Goal: Find specific page/section: Find specific page/section

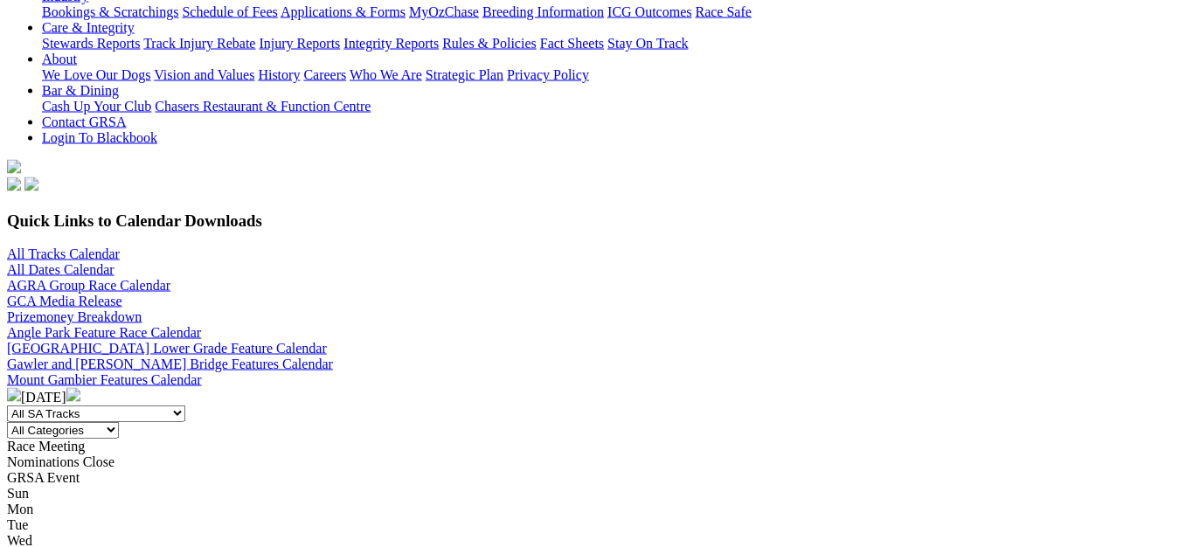
scroll to position [356, 0]
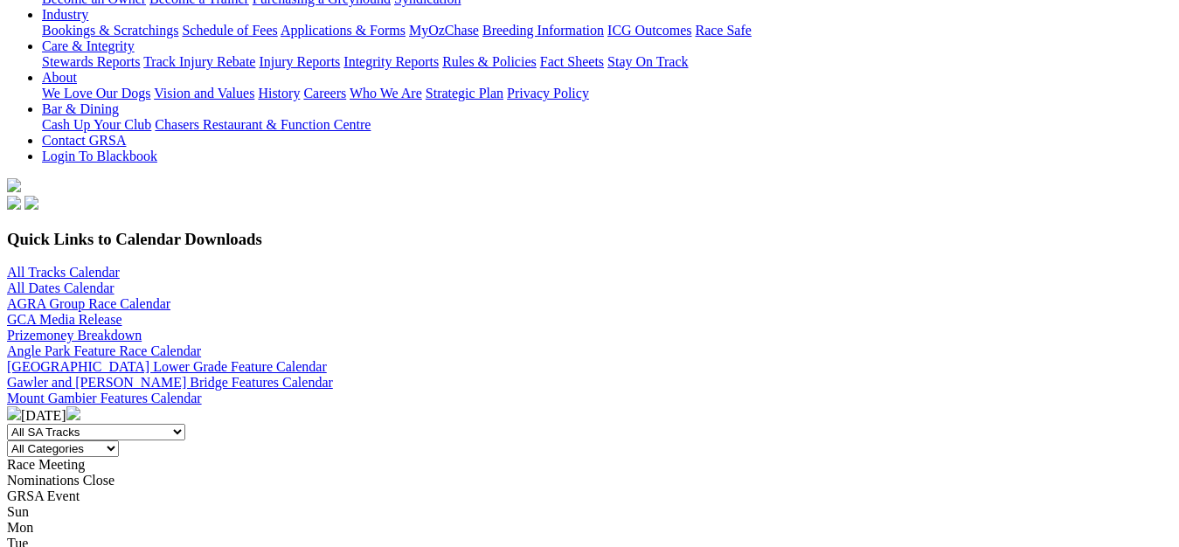
click at [80, 406] on img at bounding box center [73, 413] width 14 height 14
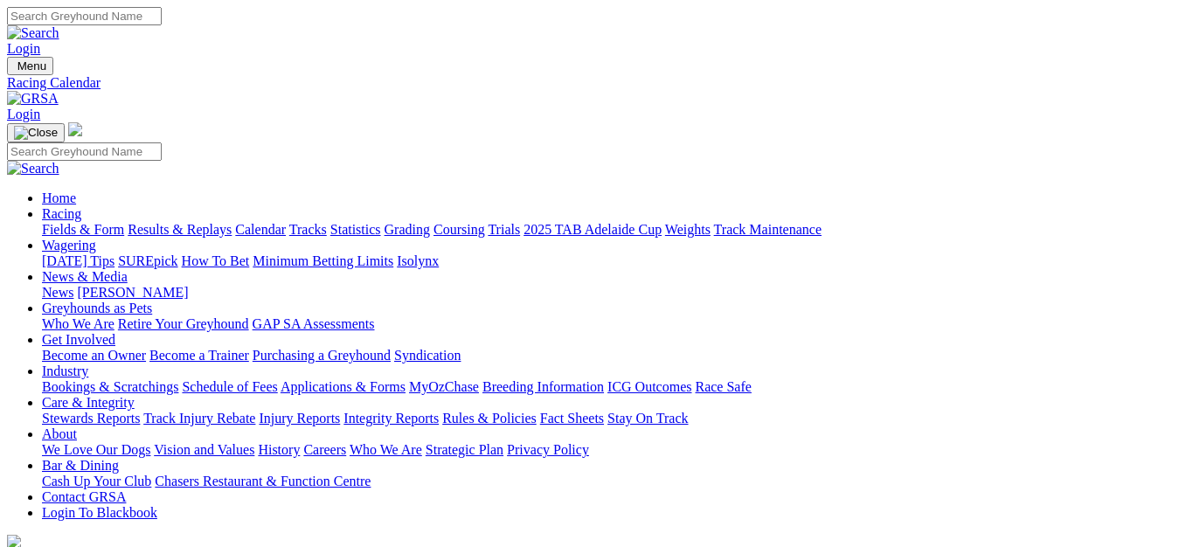
scroll to position [89, 0]
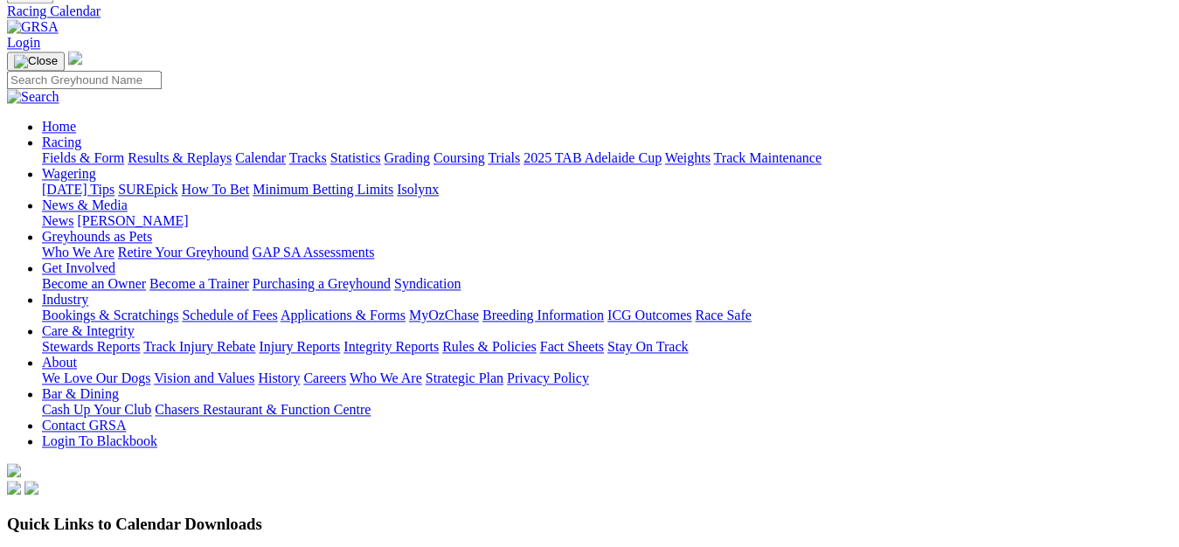
scroll to position [89, 0]
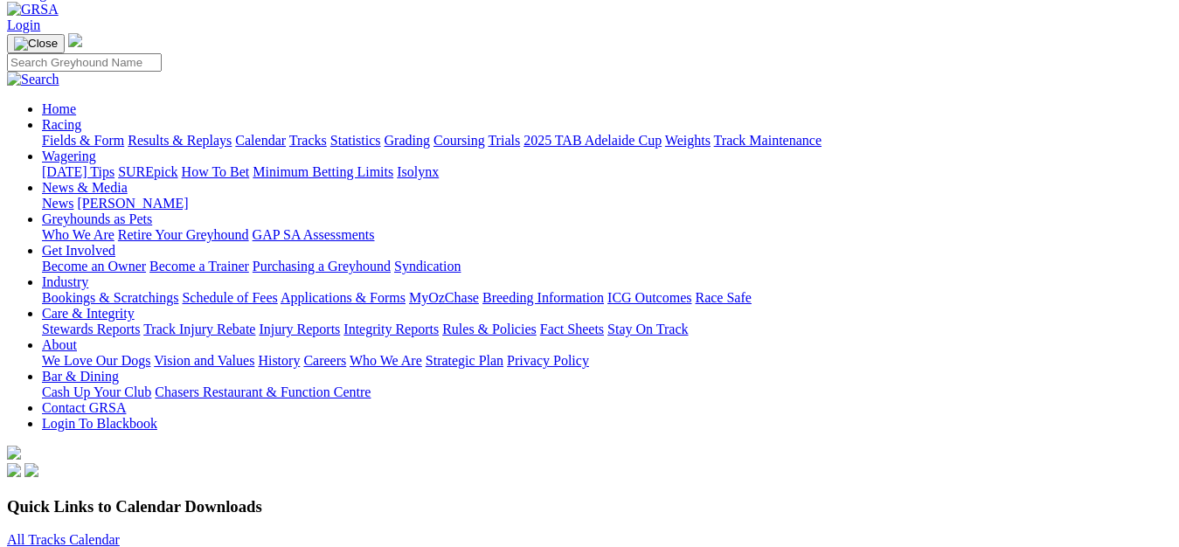
click at [70, 546] on link "All Dates Calendar" at bounding box center [60, 555] width 107 height 15
